Goal: Task Accomplishment & Management: Use online tool/utility

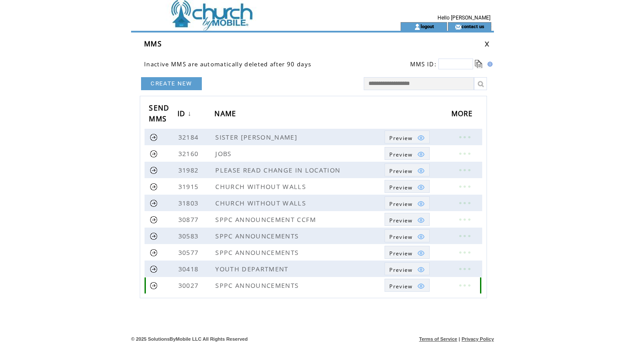
click at [152, 285] on link at bounding box center [154, 286] width 8 height 8
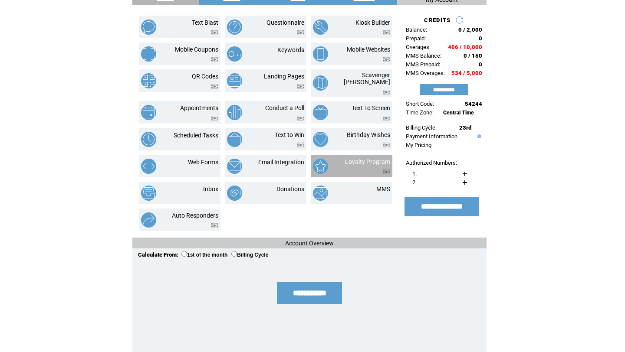
scroll to position [59, 0]
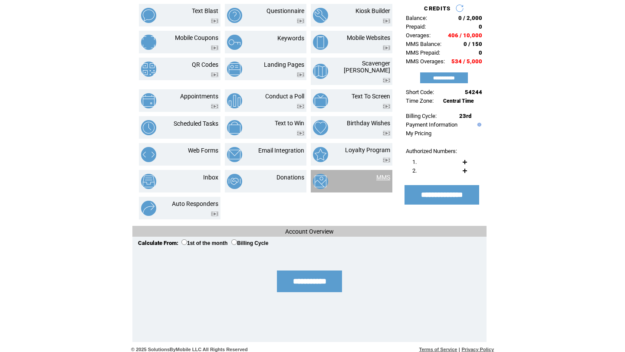
click at [383, 174] on link "MMS" at bounding box center [383, 177] width 14 height 7
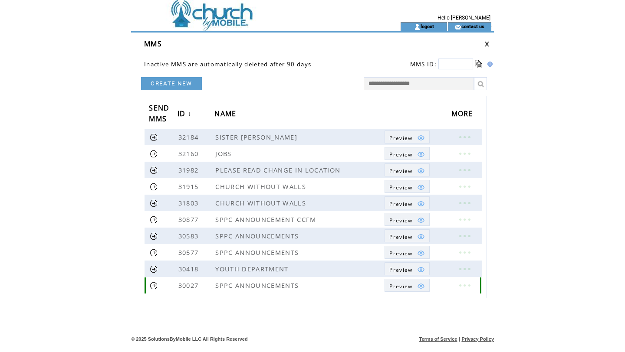
click at [465, 285] on link at bounding box center [464, 285] width 26 height 11
click at [414, 286] on td "EDIT" at bounding box center [409, 286] width 23 height 8
click at [464, 286] on link at bounding box center [464, 285] width 26 height 11
click at [415, 287] on link "EDIT" at bounding box center [416, 287] width 14 height 8
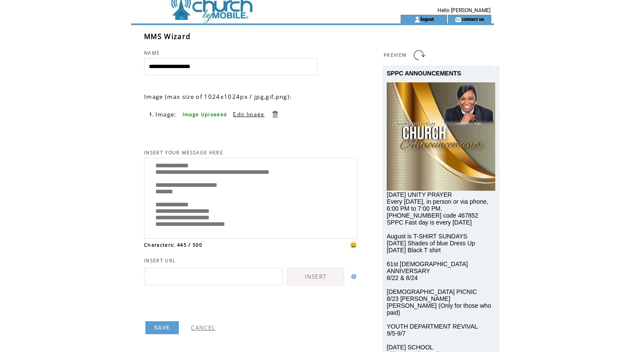
scroll to position [88, 0]
drag, startPoint x: 311, startPoint y: 198, endPoint x: 218, endPoint y: 198, distance: 92.4
click at [218, 198] on textarea "**********" at bounding box center [251, 197] width 204 height 74
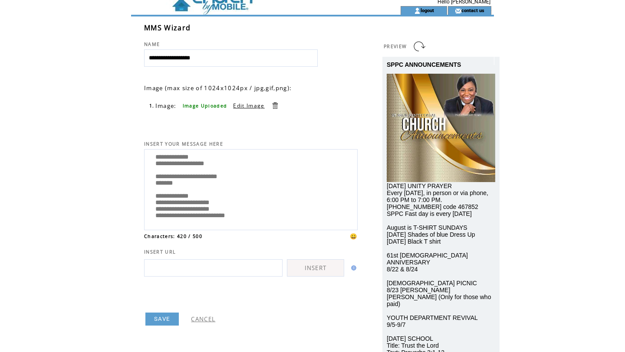
type textarea "**********"
click at [160, 319] on link "SAVE" at bounding box center [161, 319] width 33 height 13
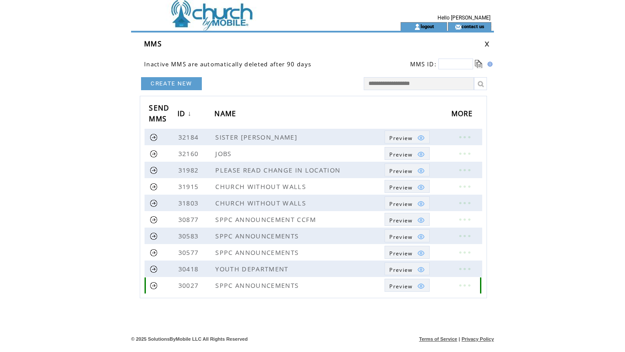
click at [463, 285] on link at bounding box center [464, 285] width 26 height 11
click at [417, 286] on link "EDIT" at bounding box center [415, 286] width 14 height 8
